Goal: Task Accomplishment & Management: Complete application form

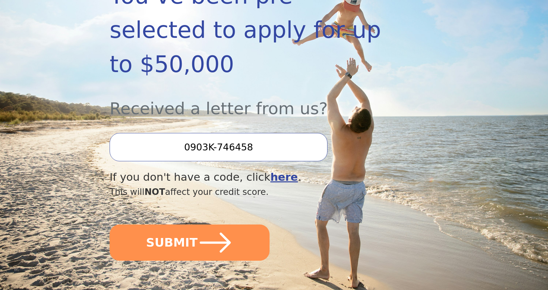
scroll to position [165, 0]
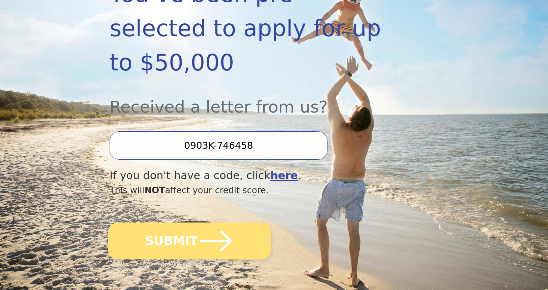
click at [207, 223] on icon "submit" at bounding box center [216, 241] width 36 height 36
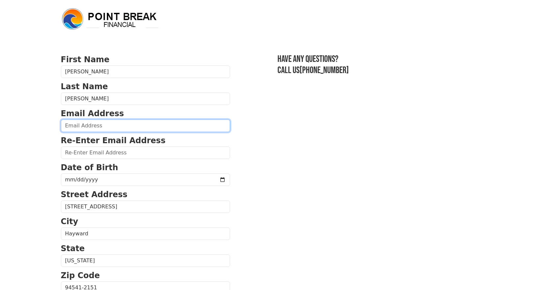
click at [131, 128] on input "email" at bounding box center [145, 125] width 169 height 13
type input "[EMAIL_ADDRESS][DOMAIN_NAME]"
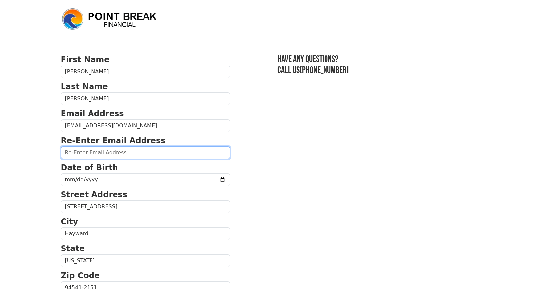
click at [112, 153] on input "email" at bounding box center [145, 152] width 169 height 13
type input "ace.sp2k@gmail.com"
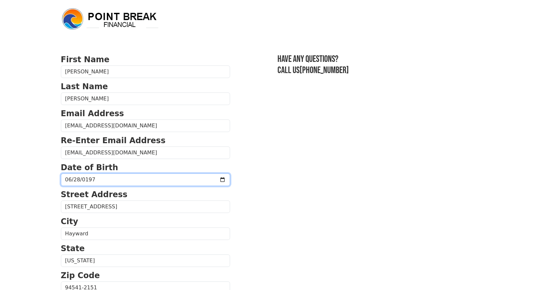
type input "1977-06-28"
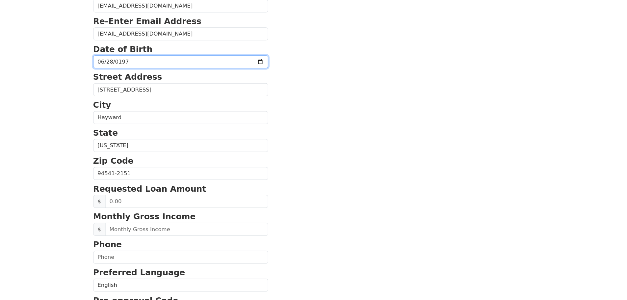
scroll to position [132, 0]
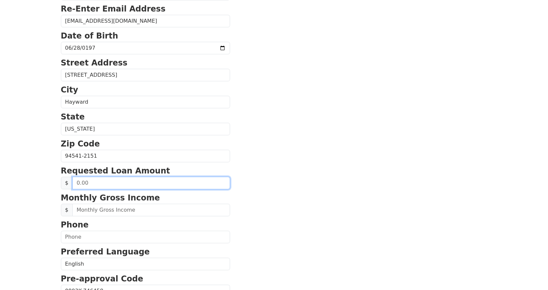
click at [107, 182] on input "text" at bounding box center [151, 183] width 158 height 13
type input "10,000.00"
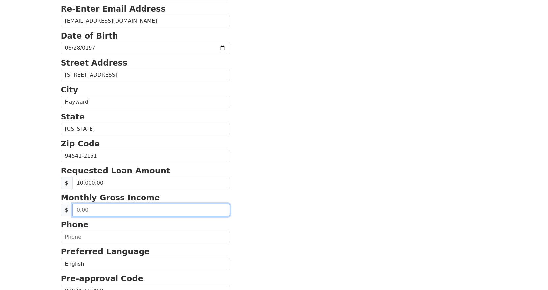
click at [109, 211] on input "text" at bounding box center [151, 210] width 158 height 13
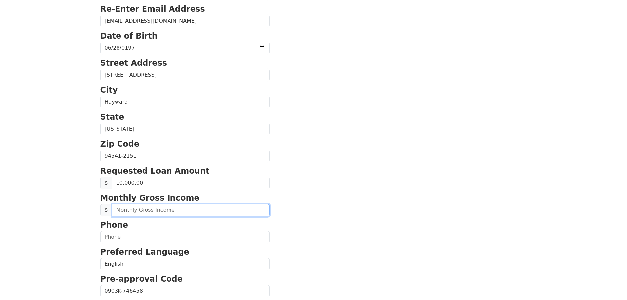
click at [150, 209] on input "text" at bounding box center [191, 210] width 158 height 13
type input "5,823.00"
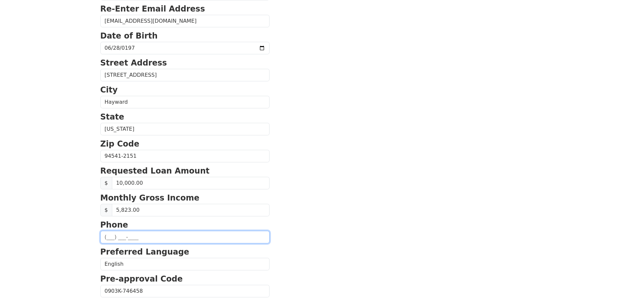
click at [141, 234] on input "text" at bounding box center [184, 237] width 169 height 13
type input "(510) 342-6166"
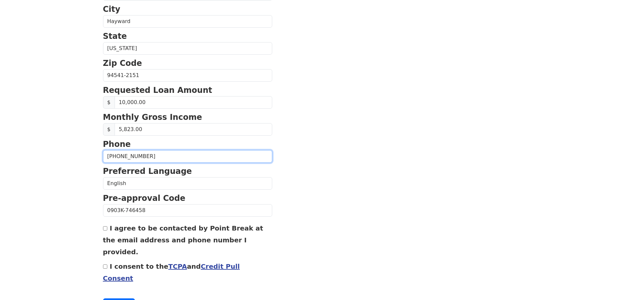
scroll to position [224, 0]
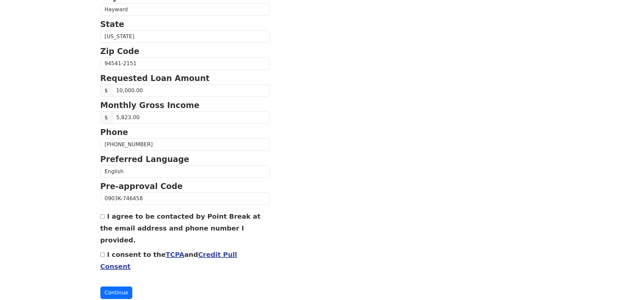
click at [102, 215] on input "I agree to be contacted by Point Break at the email address and phone number I …" at bounding box center [102, 216] width 4 height 4
checkbox input "true"
click at [171, 250] on link "TCPA" at bounding box center [175, 254] width 19 height 8
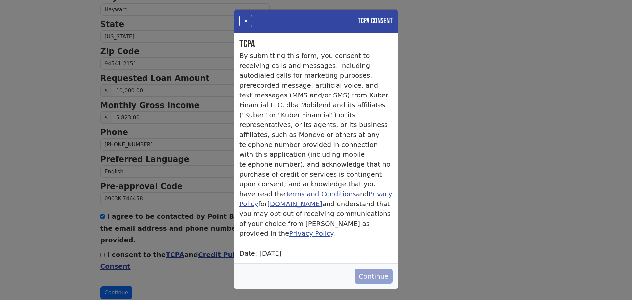
click at [373, 269] on button "Continue" at bounding box center [374, 276] width 38 height 14
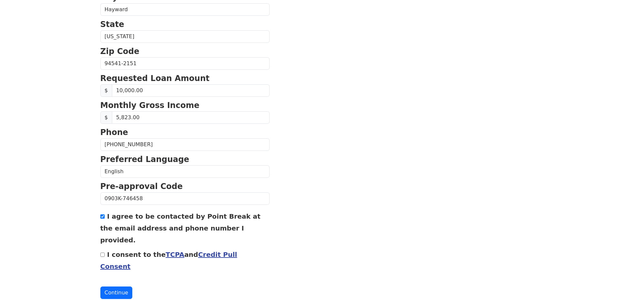
click at [214, 250] on link "Credit Pull Consent" at bounding box center [168, 260] width 137 height 20
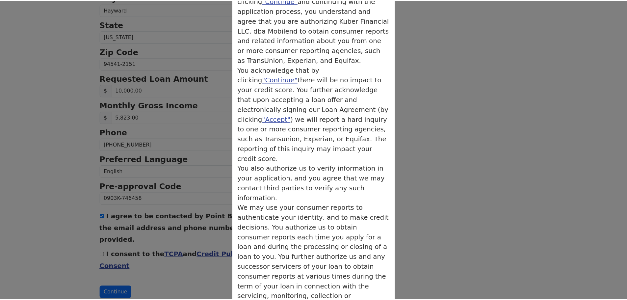
scroll to position [71, 0]
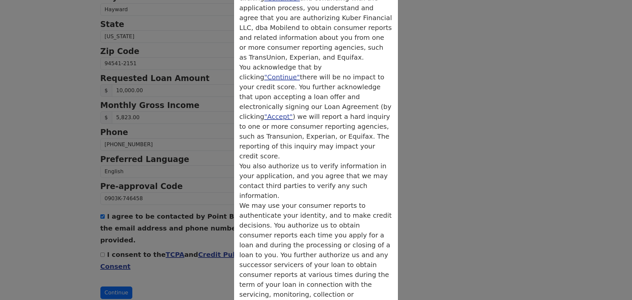
drag, startPoint x: 374, startPoint y: 275, endPoint x: 379, endPoint y: 271, distance: 6.6
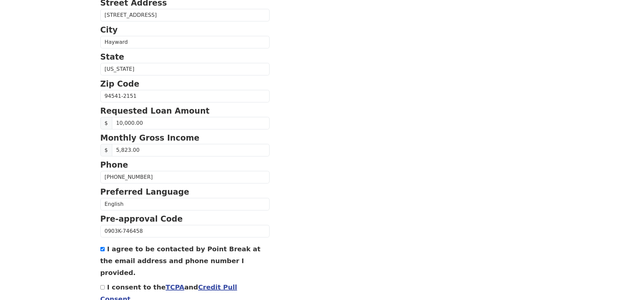
scroll to position [191, 0]
click at [120, 122] on input "10,000.00" at bounding box center [191, 123] width 158 height 13
type input "15,000.00"
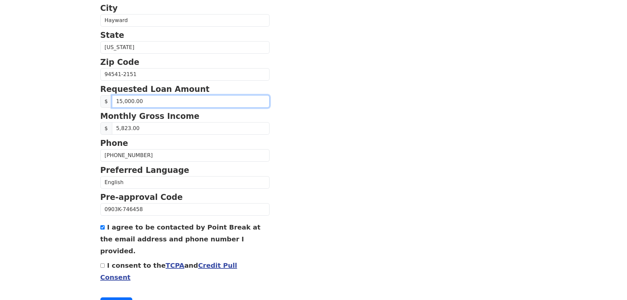
scroll to position [224, 0]
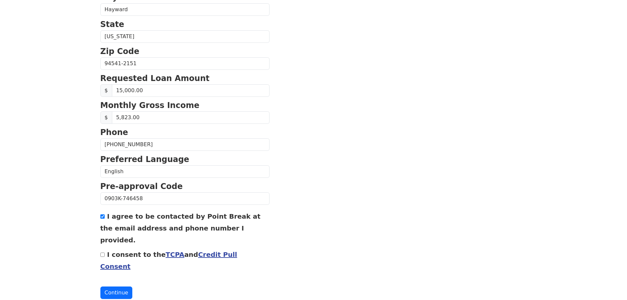
click at [102, 252] on input "I consent to the TCPA and Credit Pull Consent" at bounding box center [102, 254] width 4 height 4
checkbox input "true"
click at [116, 286] on button "Continue" at bounding box center [116, 292] width 32 height 13
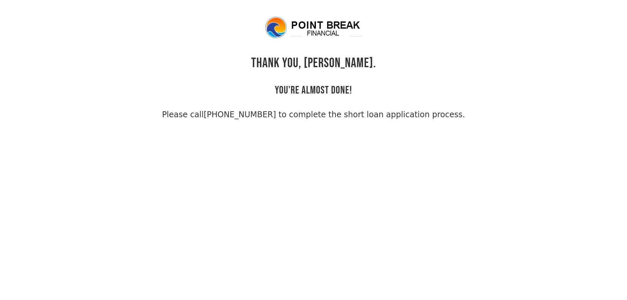
click at [324, 25] on img at bounding box center [313, 28] width 99 height 24
click at [270, 30] on img at bounding box center [313, 28] width 99 height 24
